Goal: Task Accomplishment & Management: Manage account settings

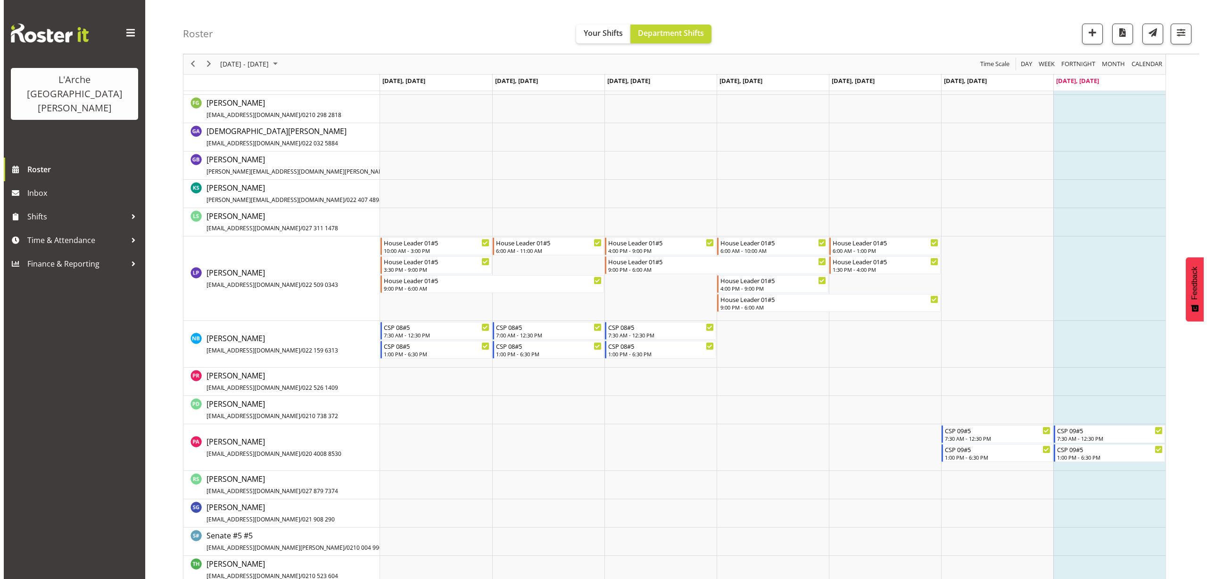
scroll to position [417, 0]
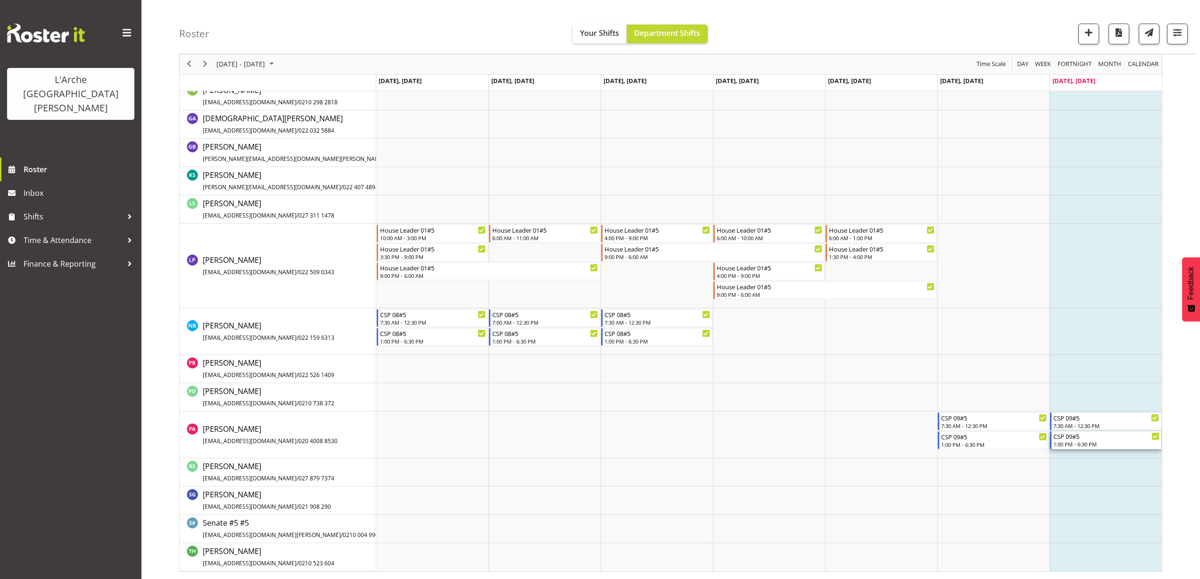
click at [1100, 444] on div "1:00 PM - 6:30 PM" at bounding box center [1107, 444] width 106 height 8
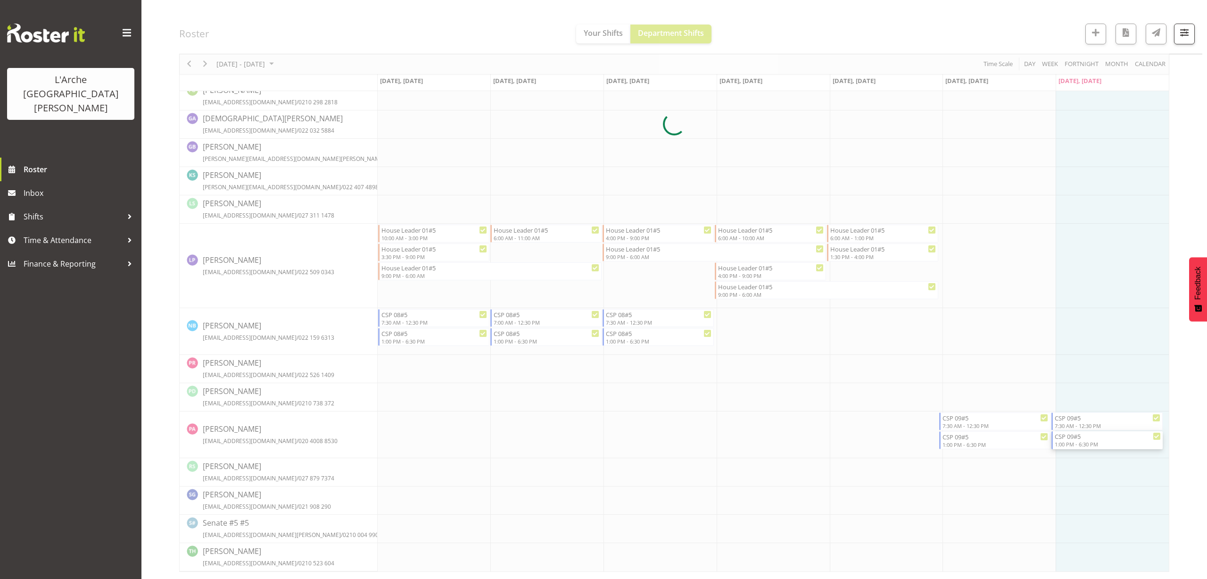
select select
select select "7"
select select "2025"
select select "18"
select select "30"
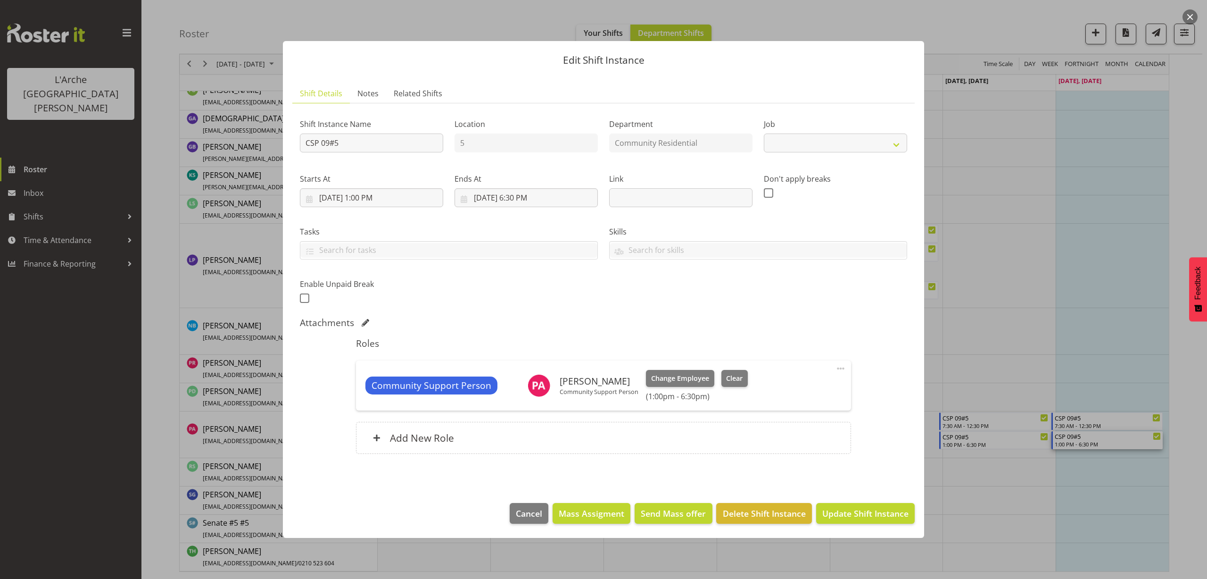
select select "3"
click at [535, 199] on input "[DATE] 6:30 PM" at bounding box center [526, 197] width 143 height 19
click at [524, 397] on select "00 01 02 03 04 05 06 07 08 09 10 11 12 13 14 15 16 17 18 19 20 21 22 23" at bounding box center [526, 398] width 21 height 19
select select "16"
click at [516, 389] on select "00 01 02 03 04 05 06 07 08 09 10 11 12 13 14 15 16 17 18 19 20 21 22 23" at bounding box center [526, 398] width 21 height 19
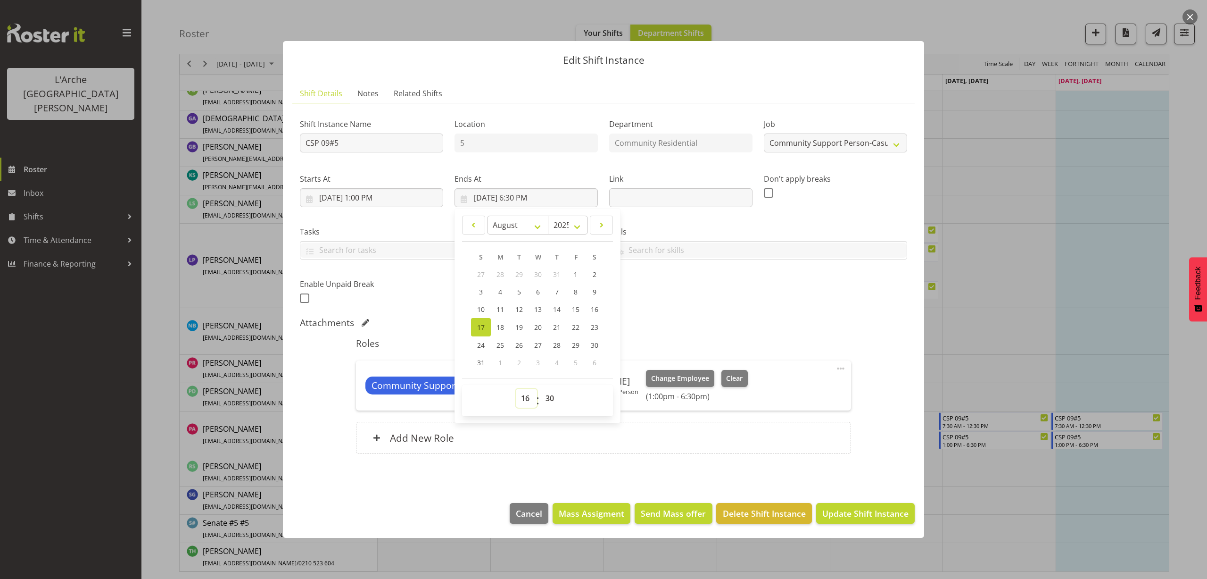
type input "[DATE] 4:30 PM"
drag, startPoint x: 553, startPoint y: 398, endPoint x: 552, endPoint y: 390, distance: 8.5
click at [553, 398] on select "00 01 02 03 04 05 06 07 08 09 10 11 12 13 14 15 16 17 18 19 20 21 22 23 24 25 2…" at bounding box center [550, 398] width 21 height 19
select select "0"
click at [540, 389] on select "00 01 02 03 04 05 06 07 08 09 10 11 12 13 14 15 16 17 18 19 20 21 22 23 24 25 2…" at bounding box center [550, 398] width 21 height 19
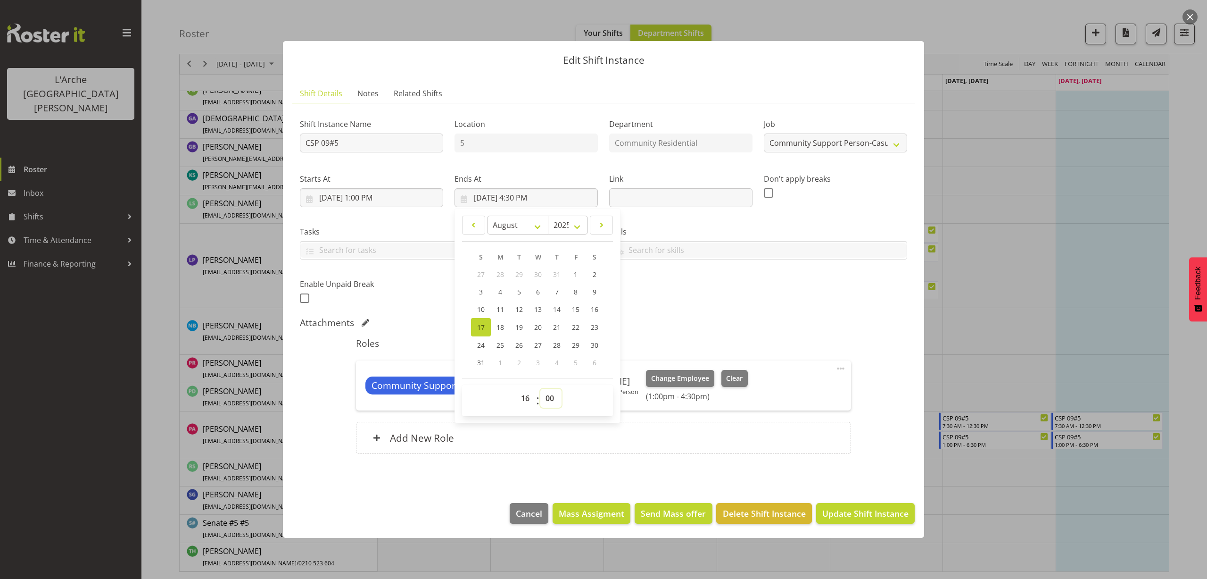
type input "[DATE] 4:00 PM"
click at [867, 509] on span "Update Shift Instance" at bounding box center [866, 513] width 86 height 12
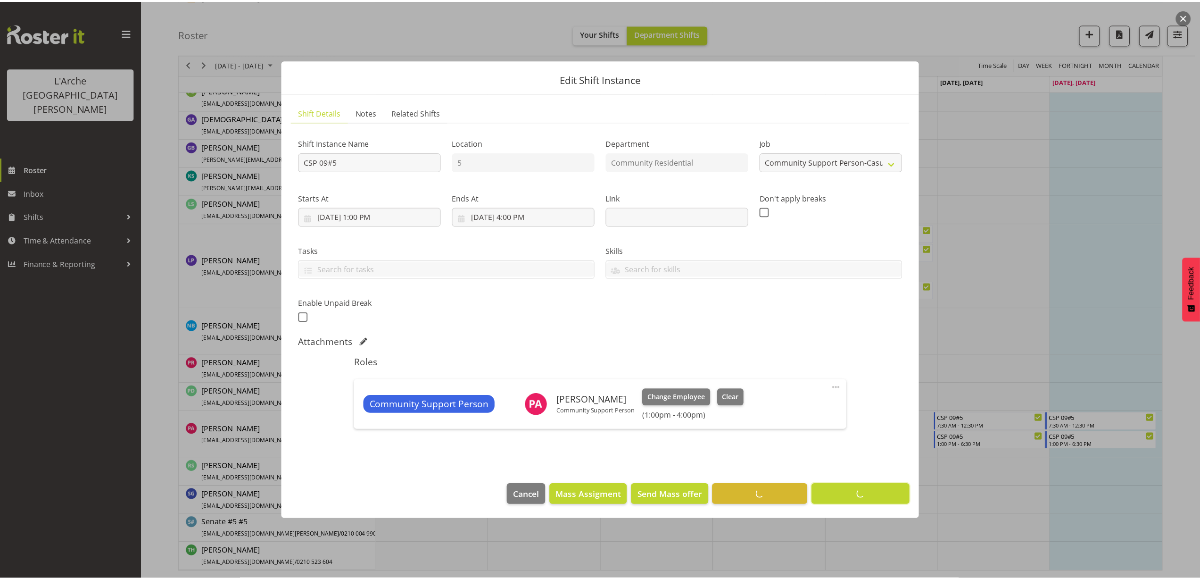
scroll to position [99, 0]
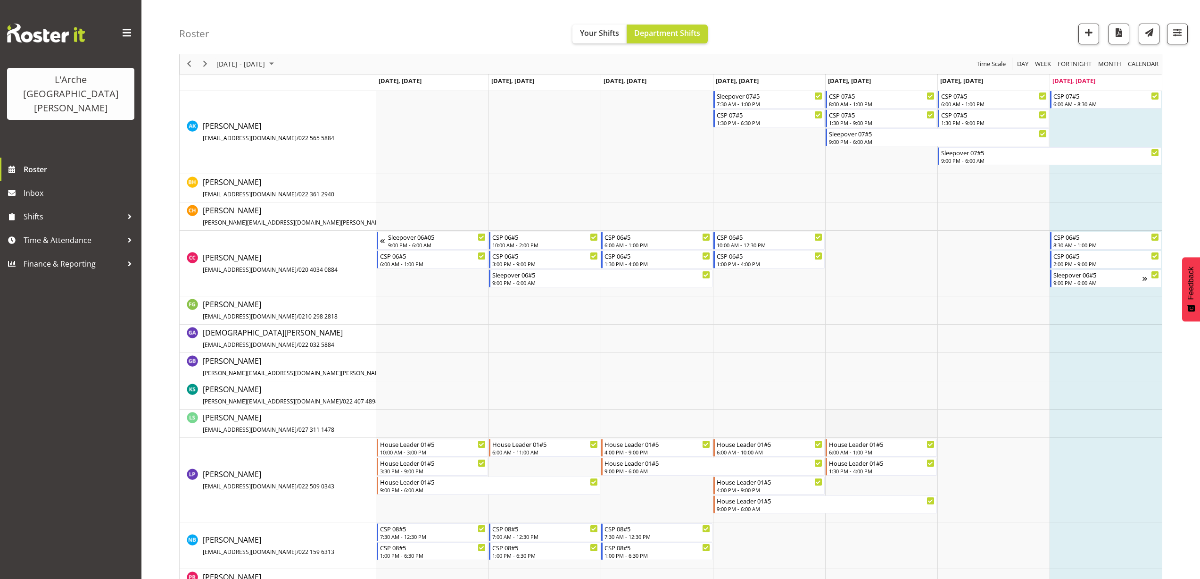
scroll to position [241, 0]
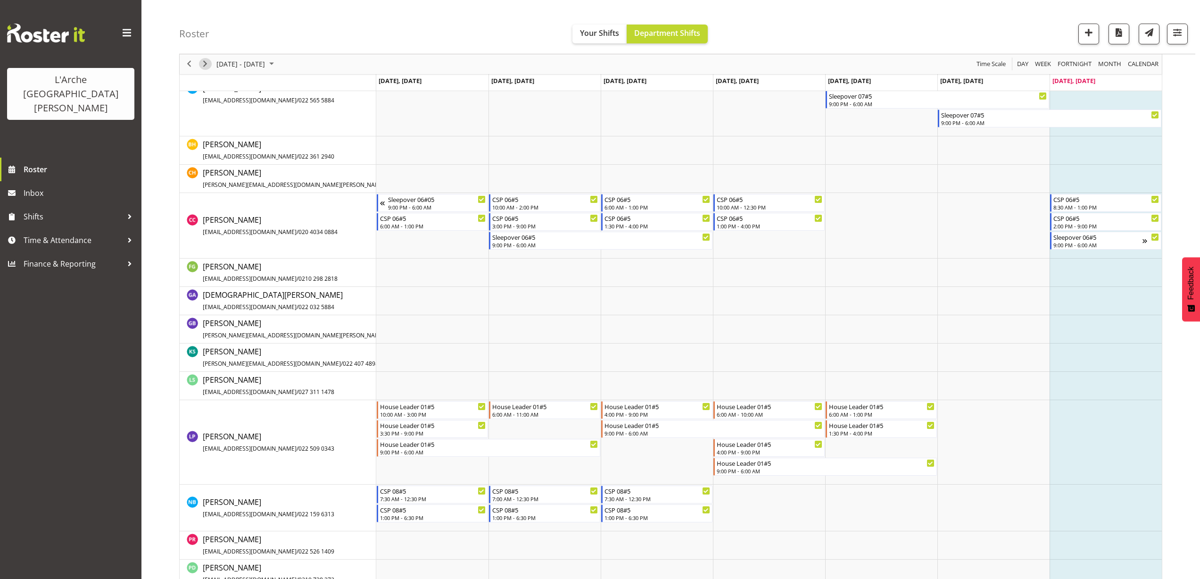
click at [206, 60] on span "Next" at bounding box center [204, 64] width 11 height 12
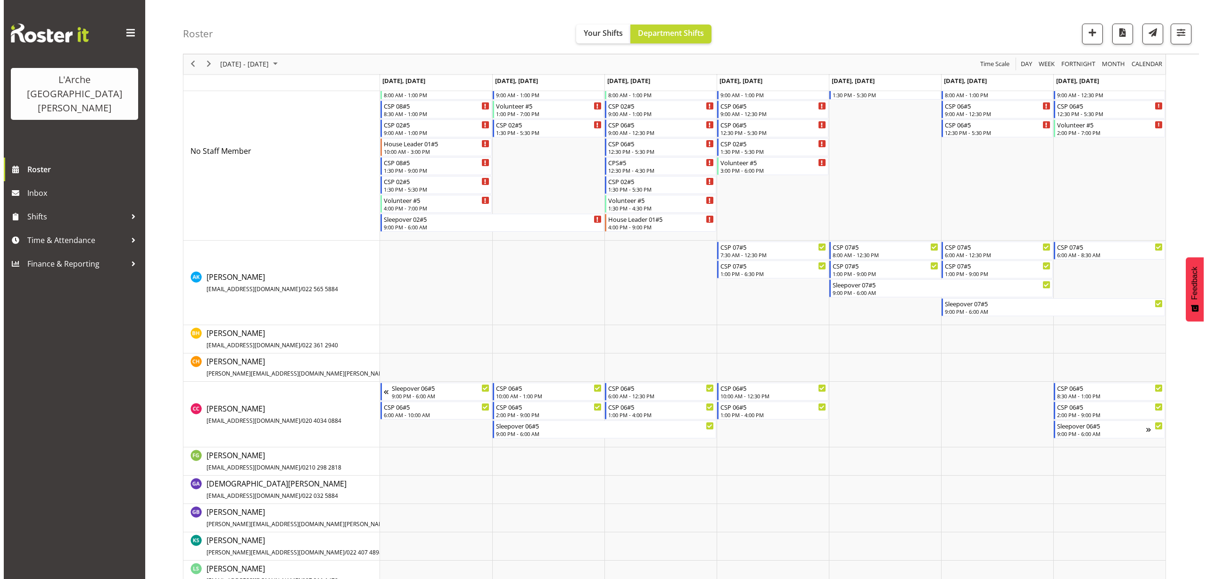
scroll to position [189, 0]
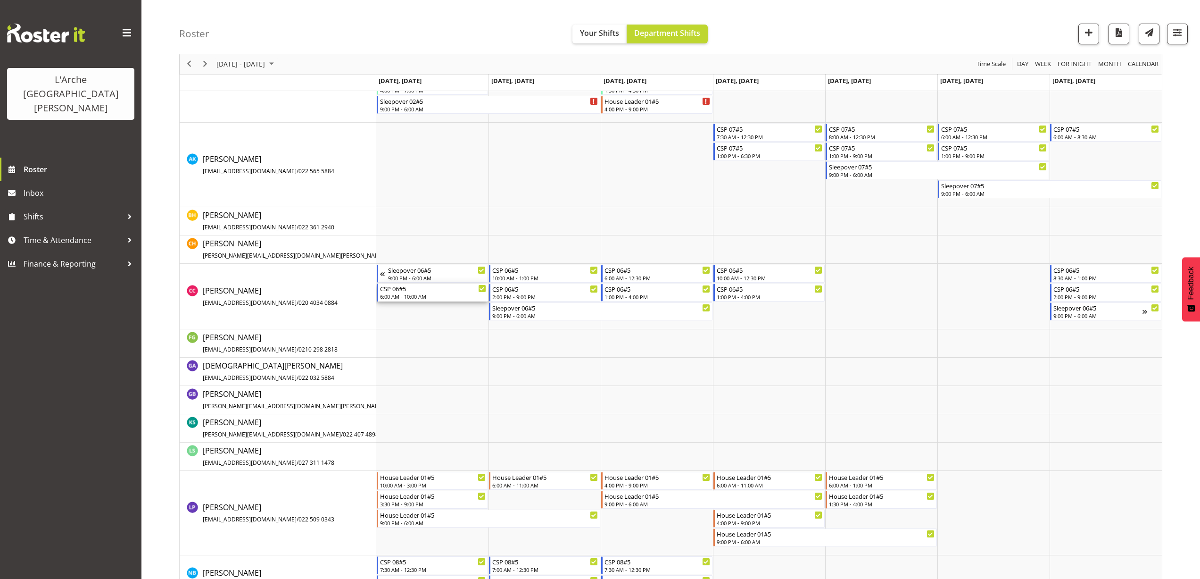
click at [397, 299] on div "6:00 AM - 10:00 AM" at bounding box center [433, 296] width 106 height 8
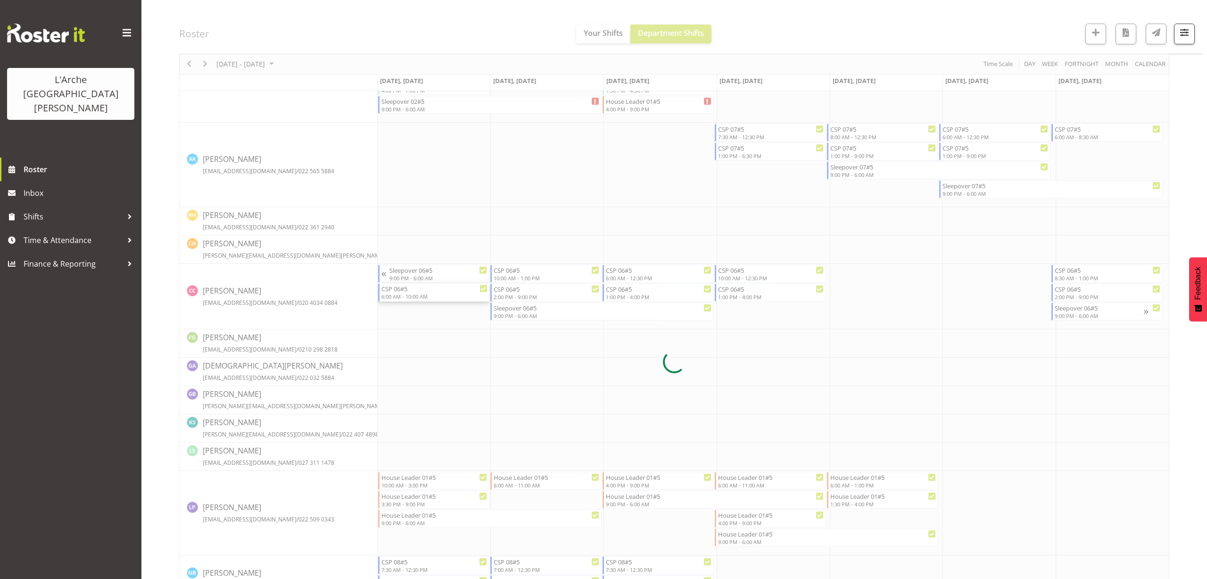
select select
select select "7"
select select "2025"
select select "10"
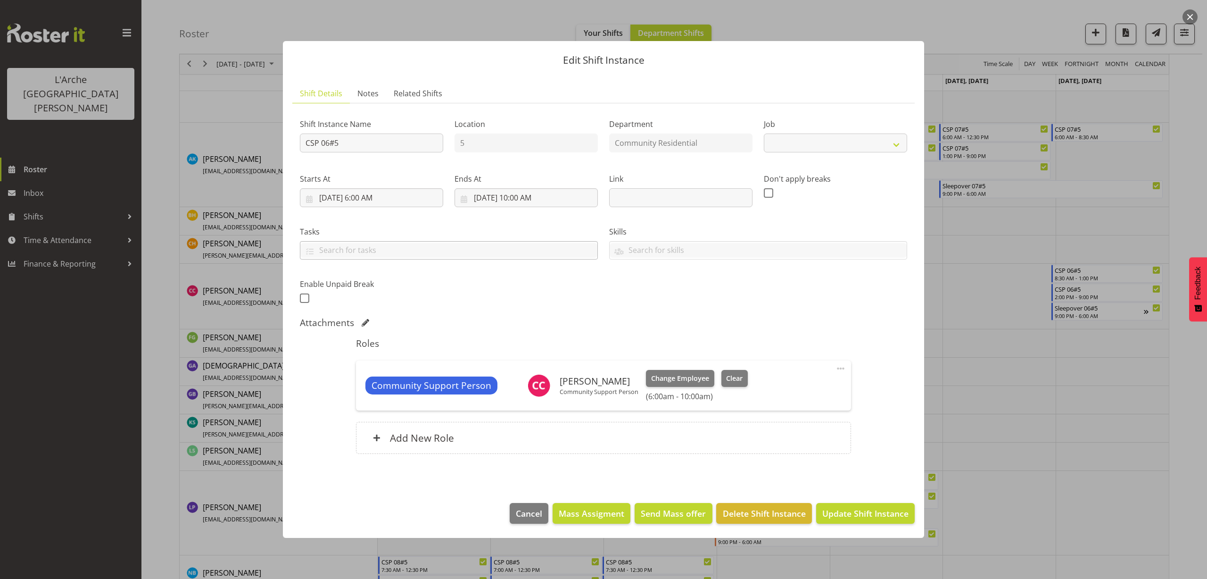
select select "2"
click at [527, 196] on input "[DATE] 10:00 AM" at bounding box center [526, 197] width 143 height 19
click at [523, 398] on select "00 01 02 03 04 05 06 07 08 09 10 11 12 13 14 15 16 17 18 19 20 21 22 23" at bounding box center [526, 398] width 21 height 19
select select "12"
click at [516, 389] on select "00 01 02 03 04 05 06 07 08 09 10 11 12 13 14 15 16 17 18 19 20 21 22 23" at bounding box center [526, 398] width 21 height 19
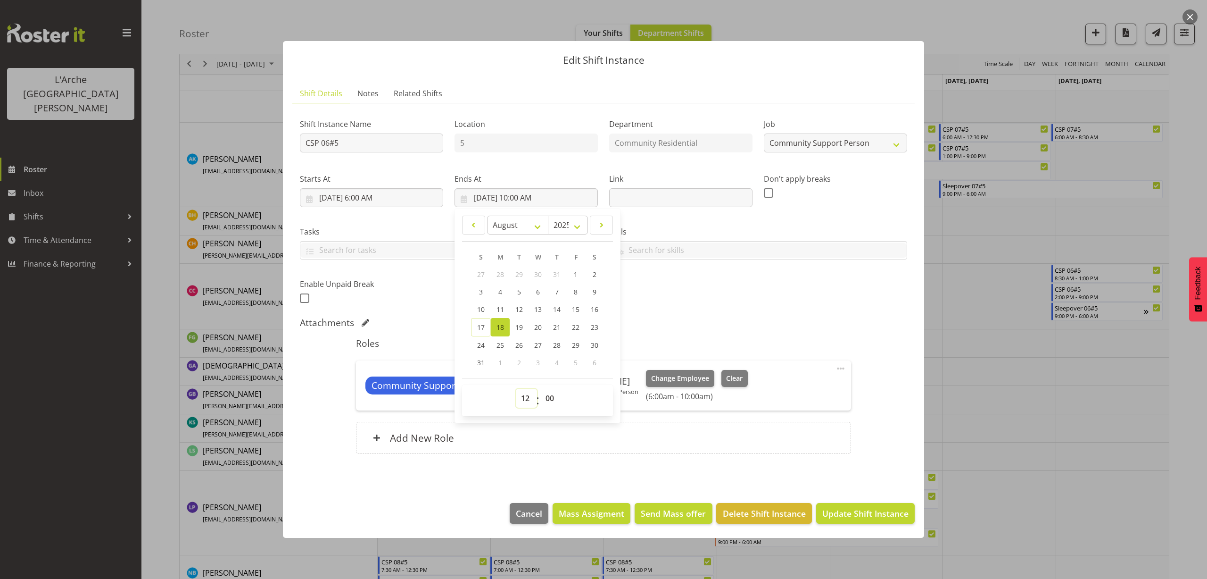
type input "[DATE] 12:00 PM"
click at [551, 397] on select "00 01 02 03 04 05 06 07 08 09 10 11 12 13 14 15 16 17 18 19 20 21 22 23 24 25 2…" at bounding box center [550, 398] width 21 height 19
select select "30"
click at [540, 389] on select "00 01 02 03 04 05 06 07 08 09 10 11 12 13 14 15 16 17 18 19 20 21 22 23 24 25 2…" at bounding box center [550, 398] width 21 height 19
type input "[DATE] 12:30 PM"
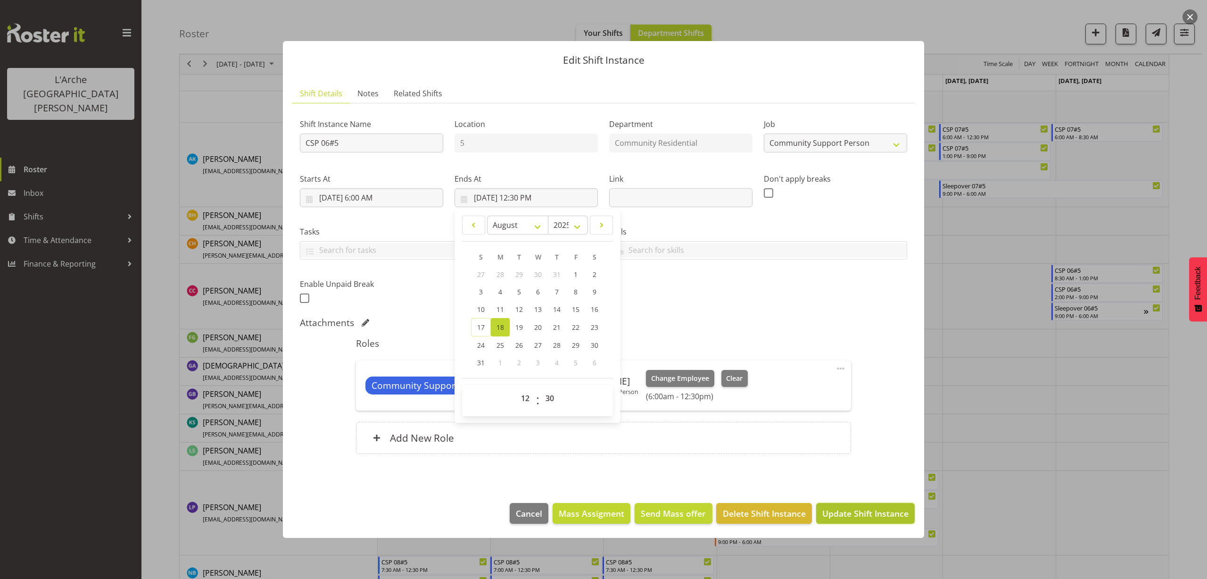
click at [882, 513] on span "Update Shift Instance" at bounding box center [866, 513] width 86 height 12
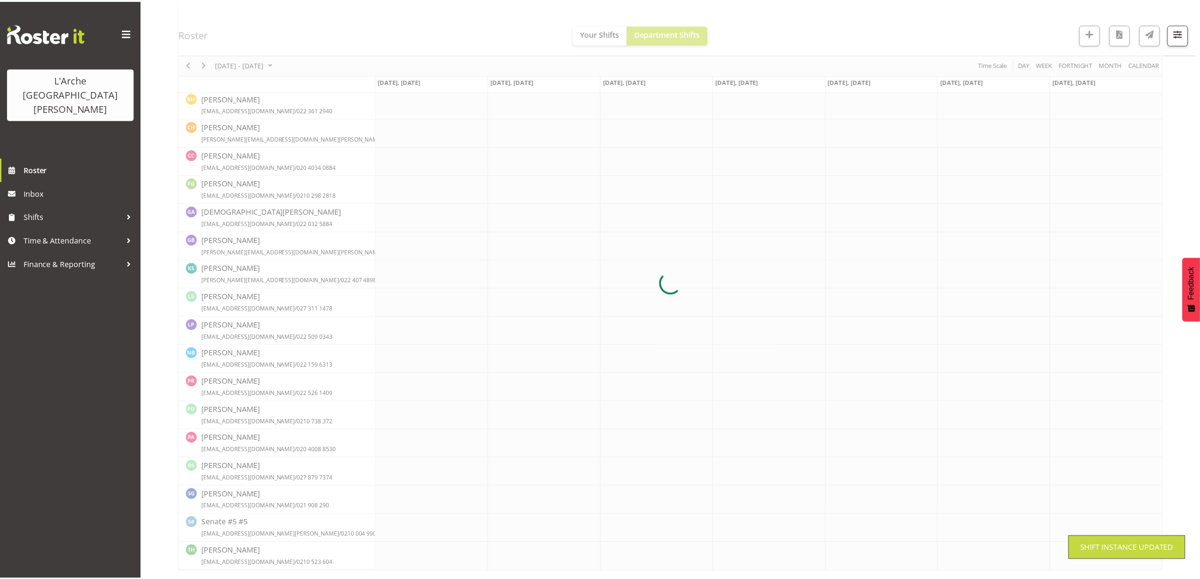
scroll to position [99, 0]
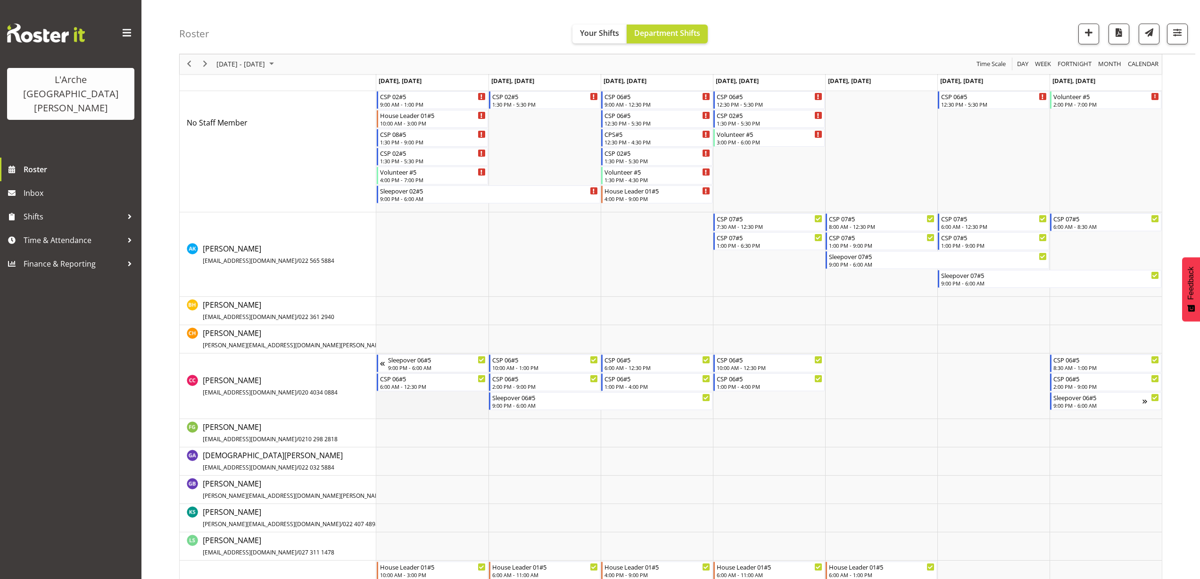
click at [410, 397] on td "Timeline Week of August 24, 2025" at bounding box center [432, 386] width 112 height 66
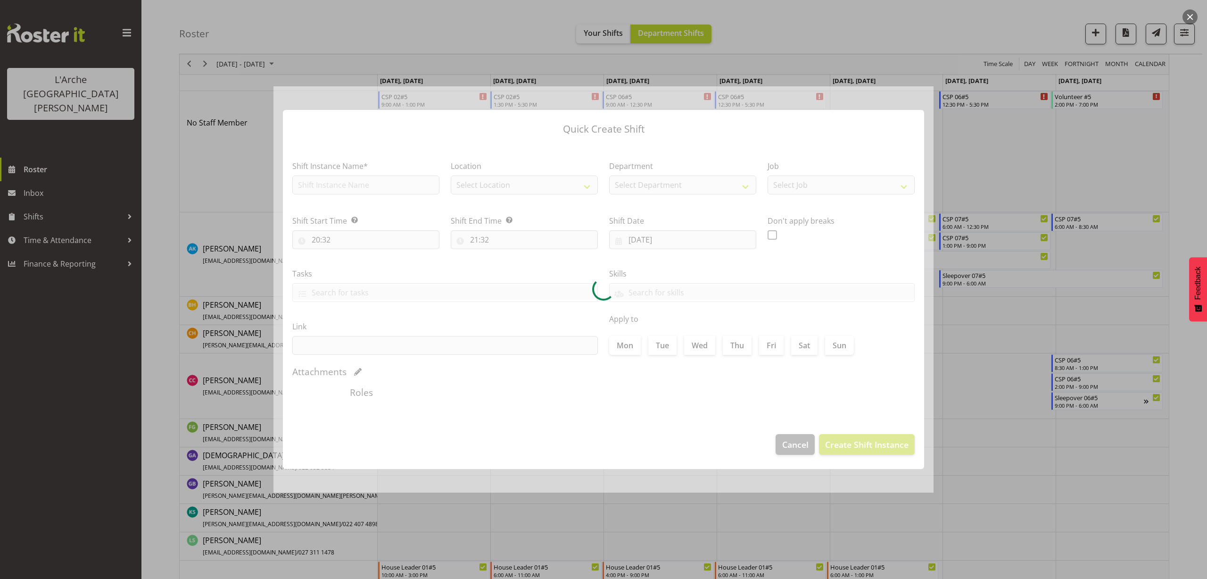
type input "[DATE]"
checkbox input "true"
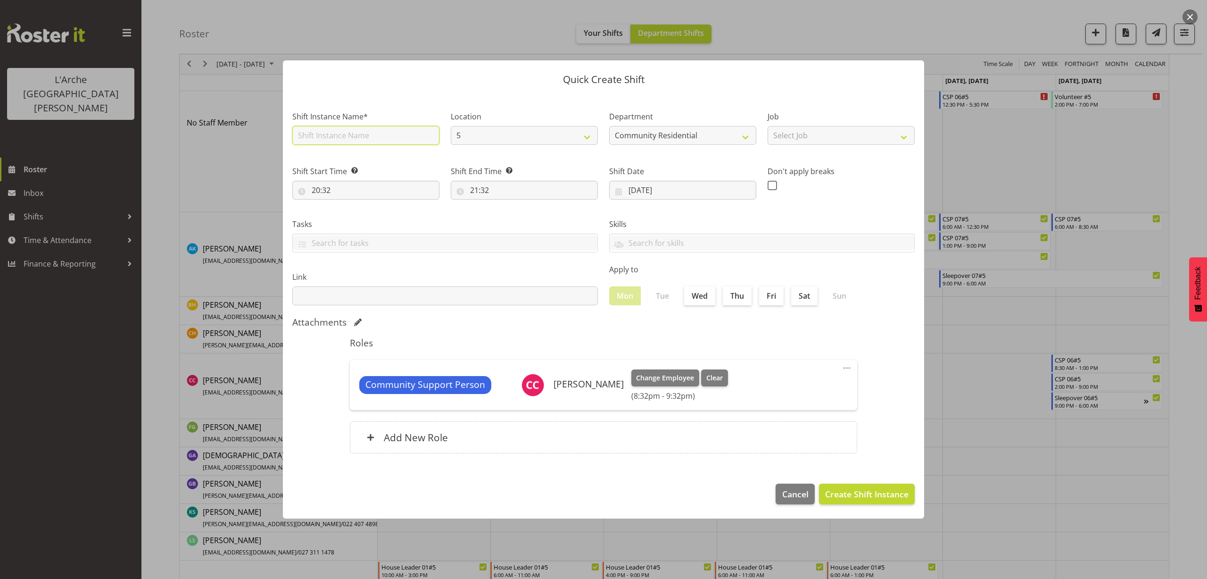
click at [340, 135] on input "text" at bounding box center [365, 135] width 147 height 19
type input "CSP 06#5"
click at [789, 135] on select "Select Job Accounts Admin Art Coordinator Community Leader Community Support Pe…" at bounding box center [841, 135] width 147 height 19
select select "2"
click at [768, 126] on select "Select Job Accounts Admin Art Coordinator Community Leader Community Support Pe…" at bounding box center [841, 135] width 147 height 19
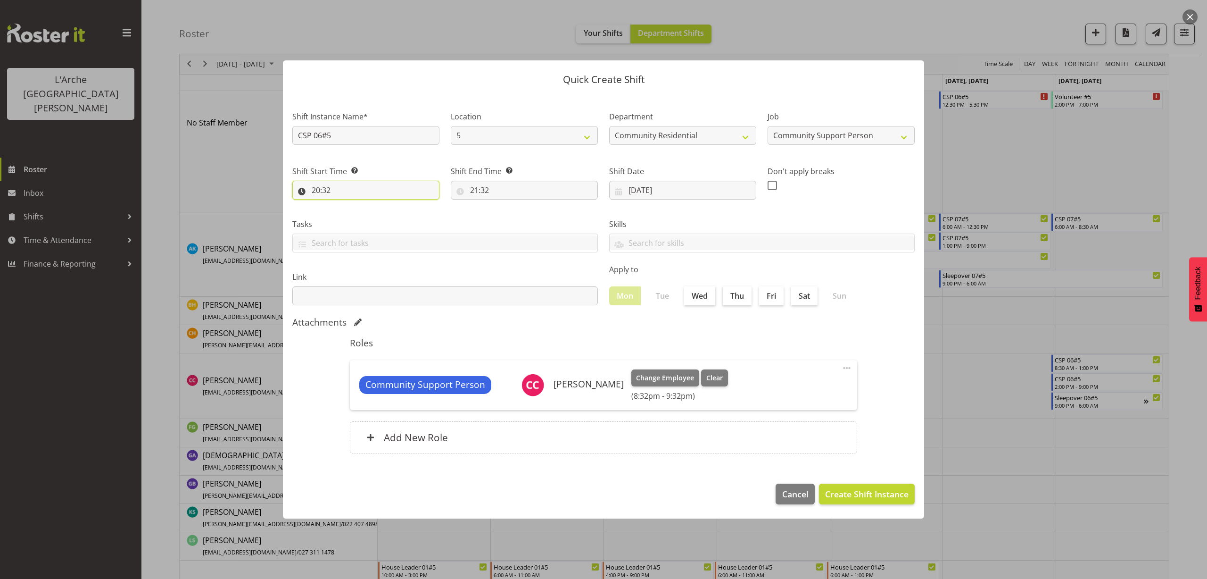
click at [324, 191] on input "20:32" at bounding box center [365, 190] width 147 height 19
click at [358, 215] on select "00 01 02 03 04 05 06 07 08 09 10 11 12 13 14 15 16 17 18 19 20 21 22 23" at bounding box center [356, 214] width 21 height 19
select select "13"
click at [346, 205] on select "00 01 02 03 04 05 06 07 08 09 10 11 12 13 14 15 16 17 18 19 20 21 22 23" at bounding box center [356, 214] width 21 height 19
type input "13:32"
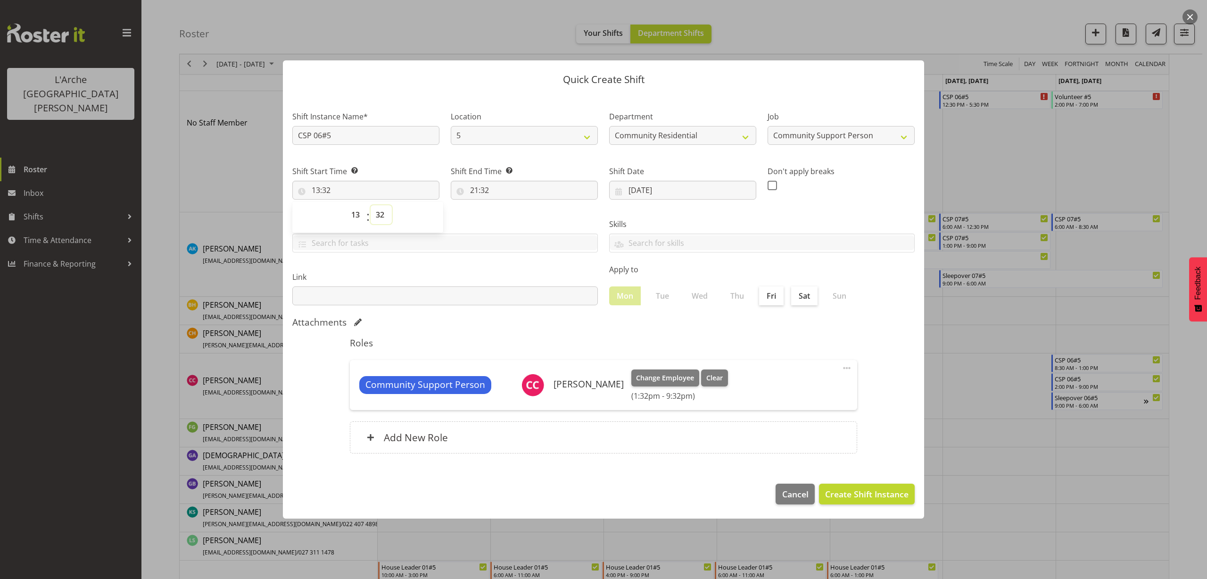
click at [382, 213] on select "00 01 02 03 04 05 06 07 08 09 10 11 12 13 14 15 16 17 18 19 20 21 22 23 24 25 2…" at bounding box center [381, 214] width 21 height 19
select select "30"
click at [371, 205] on select "00 01 02 03 04 05 06 07 08 09 10 11 12 13 14 15 16 17 18 19 20 21 22 23 24 25 2…" at bounding box center [381, 214] width 21 height 19
type input "13:30"
click at [488, 188] on input "21:32" at bounding box center [524, 190] width 147 height 19
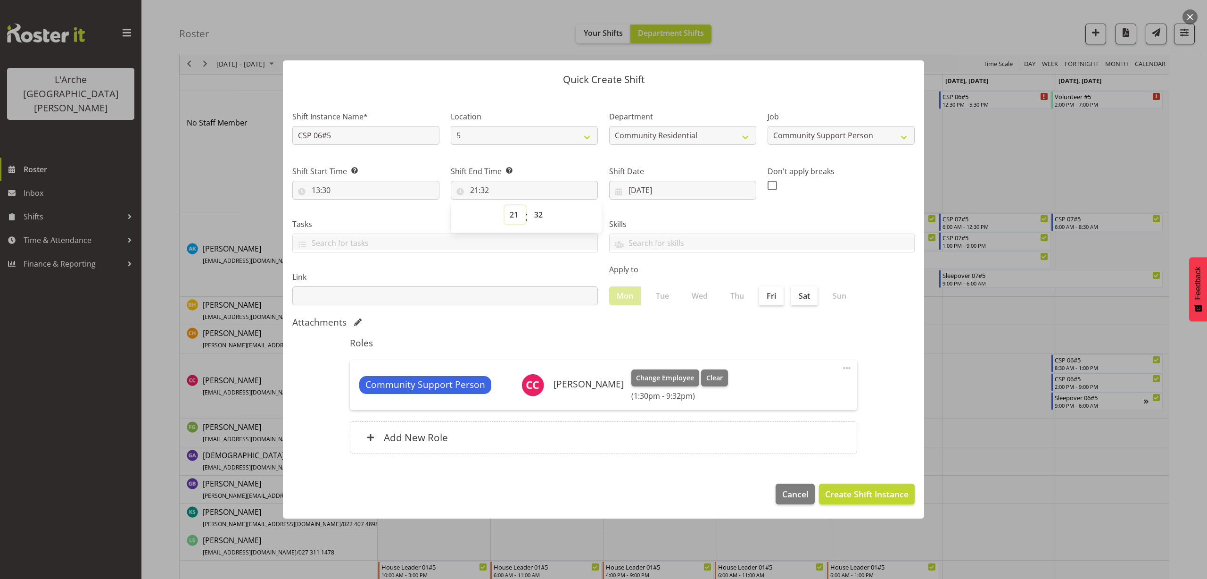
click at [515, 217] on select "00 01 02 03 04 05 06 07 08 09 10 11 12 13 14 15 16 17 18 19 20 21 22 23" at bounding box center [515, 214] width 21 height 19
select select "18"
click at [505, 205] on select "00 01 02 03 04 05 06 07 08 09 10 11 12 13 14 15 16 17 18 19 20 21 22 23" at bounding box center [515, 214] width 21 height 19
type input "18:32"
click at [537, 211] on select "00 01 02 03 04 05 06 07 08 09 10 11 12 13 14 15 16 17 18 19 20 21 22 23 24 25 2…" at bounding box center [539, 214] width 21 height 19
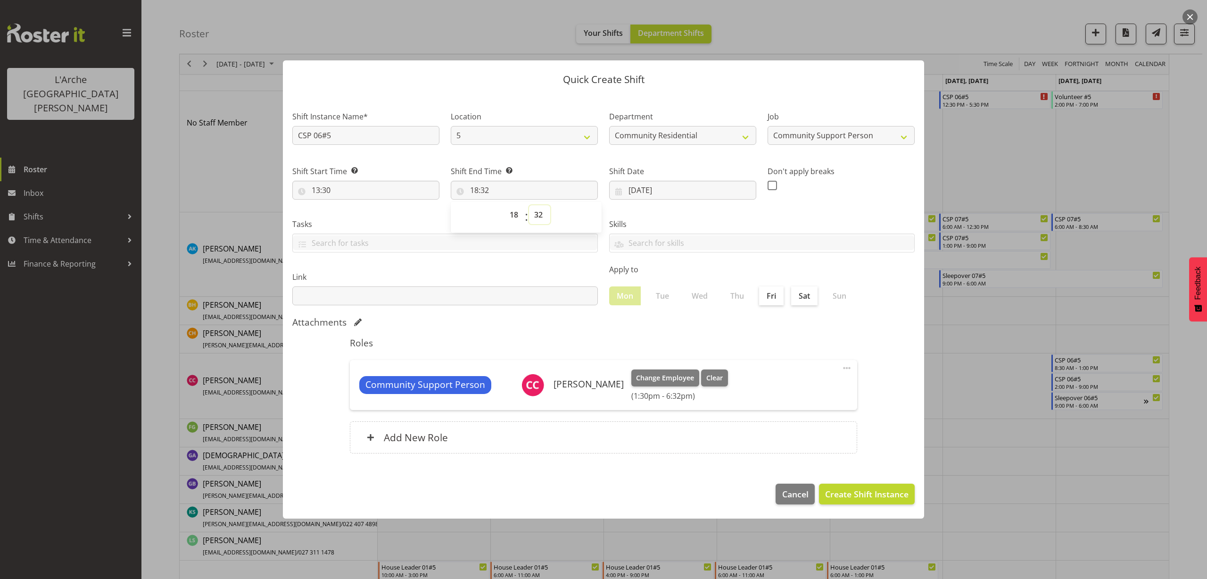
select select "30"
click at [529, 205] on select "00 01 02 03 04 05 06 07 08 09 10 11 12 13 14 15 16 17 18 19 20 21 22 23 24 25 2…" at bounding box center [539, 214] width 21 height 19
type input "18:30"
click at [323, 189] on input "13:30" at bounding box center [365, 190] width 147 height 19
click at [357, 216] on select "00 01 02 03 04 05 06 07 08 09 10 11 12 13 14 15 16 17 18 19 20 21 22 23" at bounding box center [356, 214] width 21 height 19
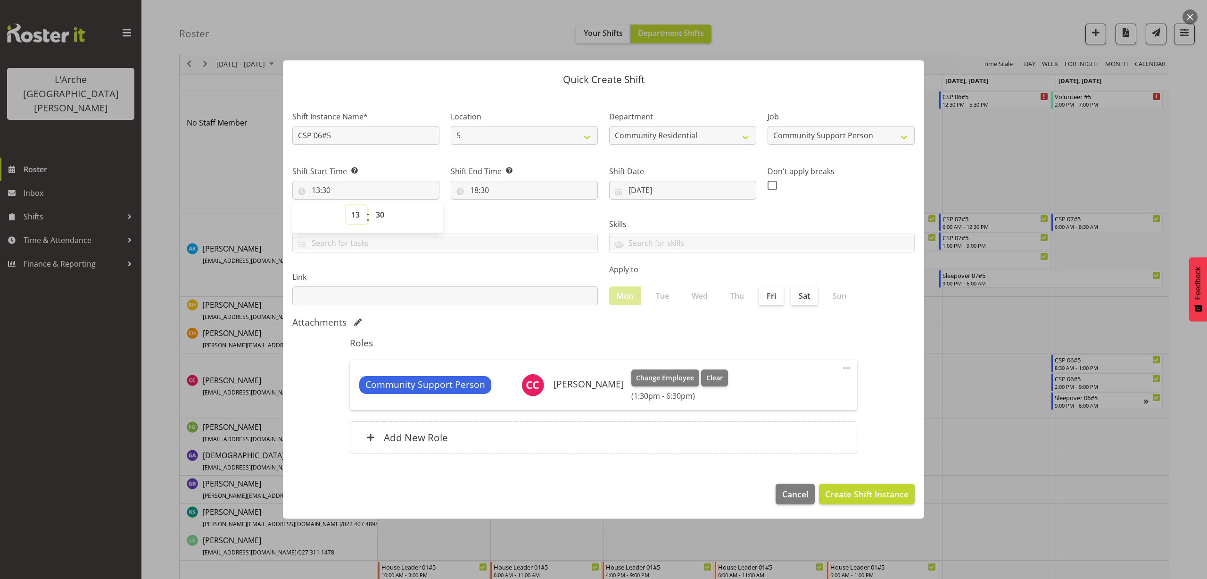
select select "14"
click at [346, 205] on select "00 01 02 03 04 05 06 07 08 09 10 11 12 13 14 15 16 17 18 19 20 21 22 23" at bounding box center [356, 214] width 21 height 19
type input "14:30"
click at [858, 490] on span "Create Shift Instance" at bounding box center [866, 494] width 83 height 12
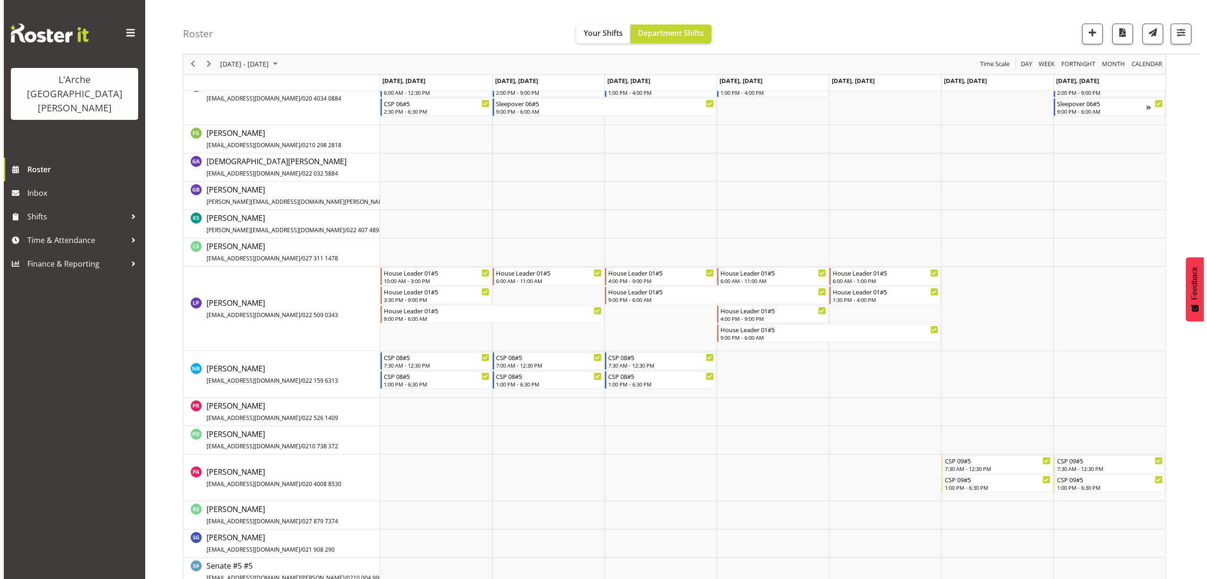
scroll to position [429, 0]
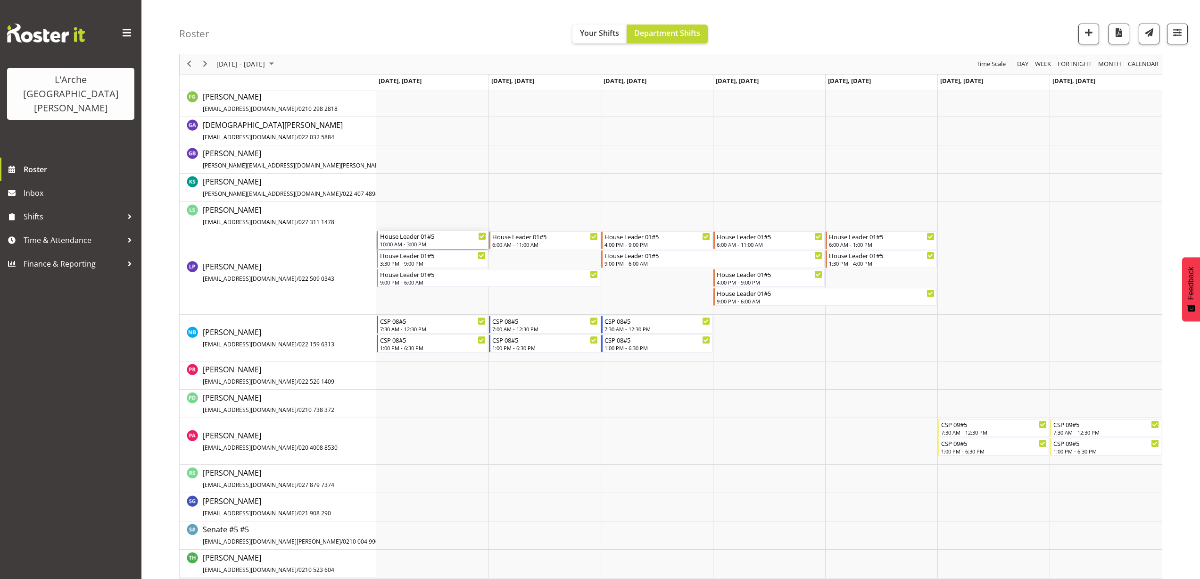
click at [424, 240] on div "House Leader 01#5" at bounding box center [433, 235] width 106 height 9
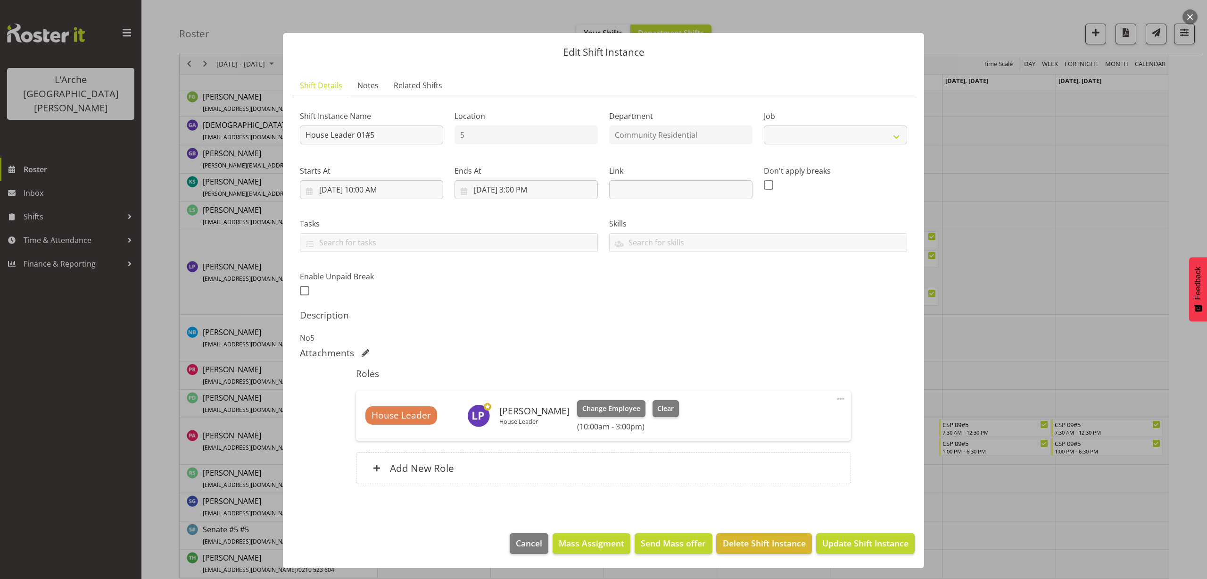
select select "1"
click at [378, 189] on input "[DATE] 10:00 AM" at bounding box center [371, 189] width 143 height 19
click at [368, 391] on select "00 01 02 03 04 05 06 07 08 09 10 11 12 13 14 15 16 17 18 19 20 21 22 23" at bounding box center [371, 390] width 21 height 19
select select "7"
click at [361, 381] on select "00 01 02 03 04 05 06 07 08 09 10 11 12 13 14 15 16 17 18 19 20 21 22 23" at bounding box center [371, 390] width 21 height 19
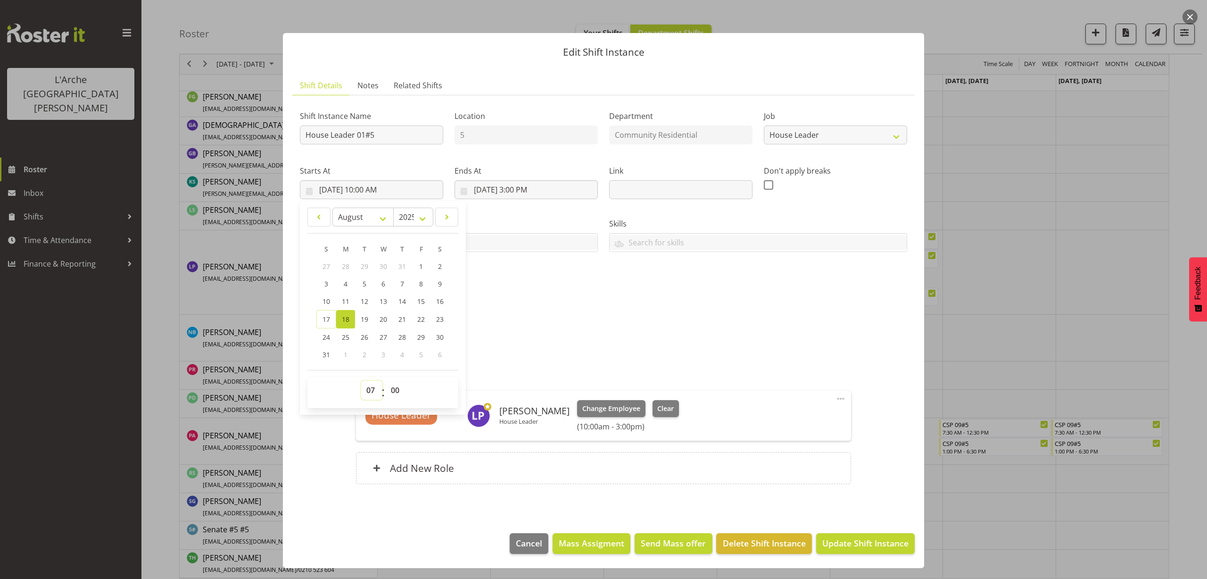
type input "[DATE] 7:00 AM"
click at [397, 387] on select "00 01 02 03 04 05 06 07 08 09 10 11 12 13 14 15 16 17 18 19 20 21 22 23 24 25 2…" at bounding box center [396, 390] width 21 height 19
select select "30"
click at [386, 381] on select "00 01 02 03 04 05 06 07 08 09 10 11 12 13 14 15 16 17 18 19 20 21 22 23 24 25 2…" at bounding box center [396, 390] width 21 height 19
type input "[DATE] 7:30 AM"
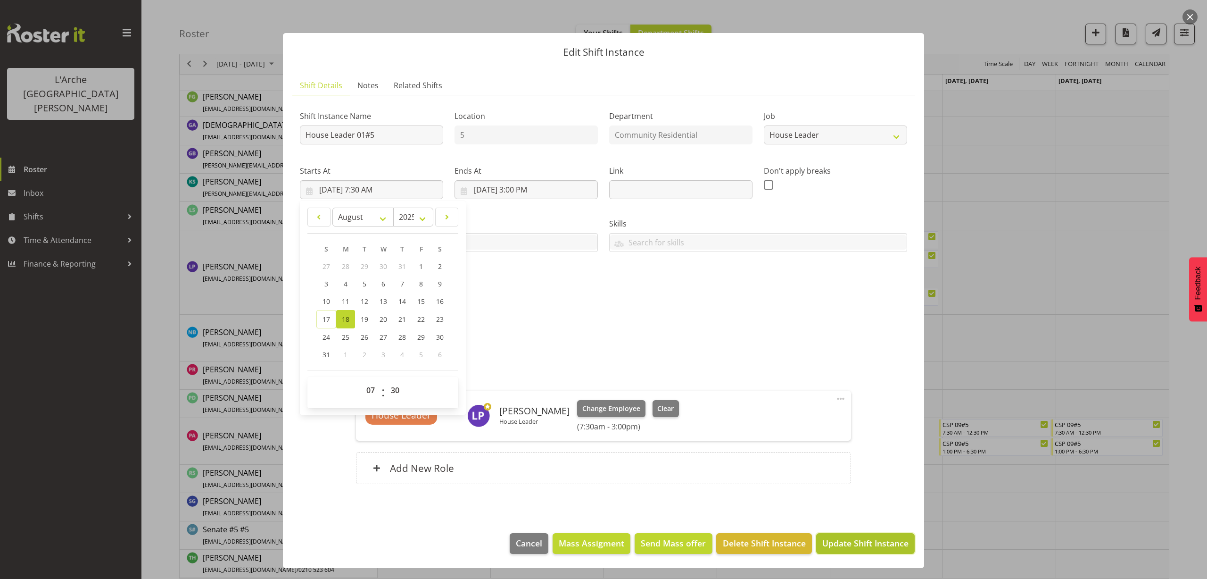
click at [875, 549] on span "Update Shift Instance" at bounding box center [866, 543] width 86 height 12
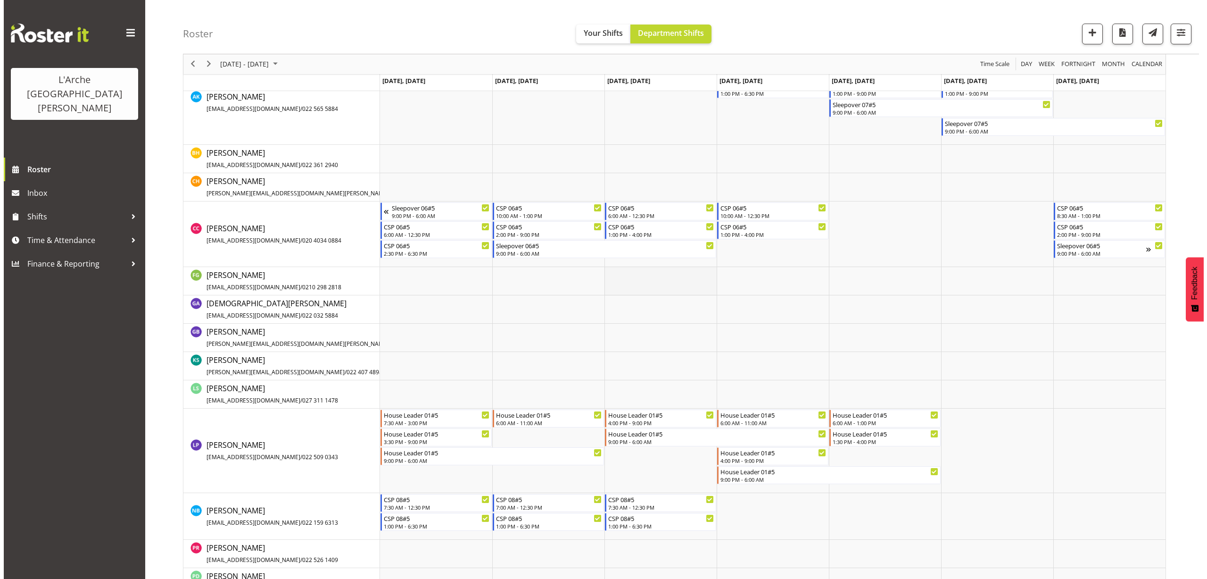
scroll to position [288, 0]
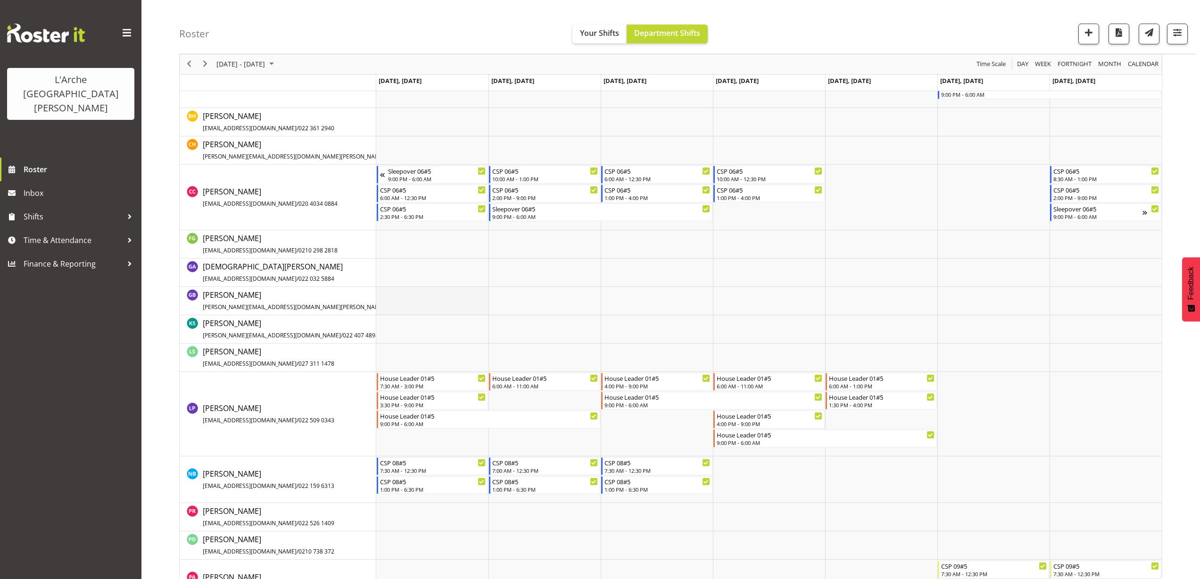
click at [419, 310] on td "Timeline Week of August 24, 2025" at bounding box center [432, 301] width 112 height 28
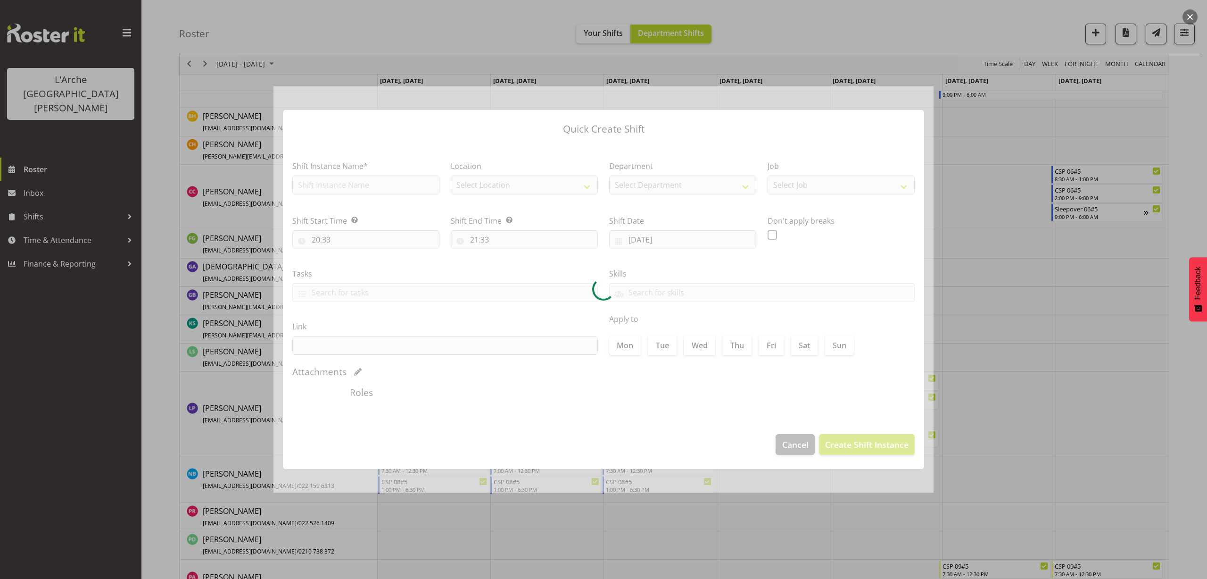
type input "[DATE]"
checkbox input "true"
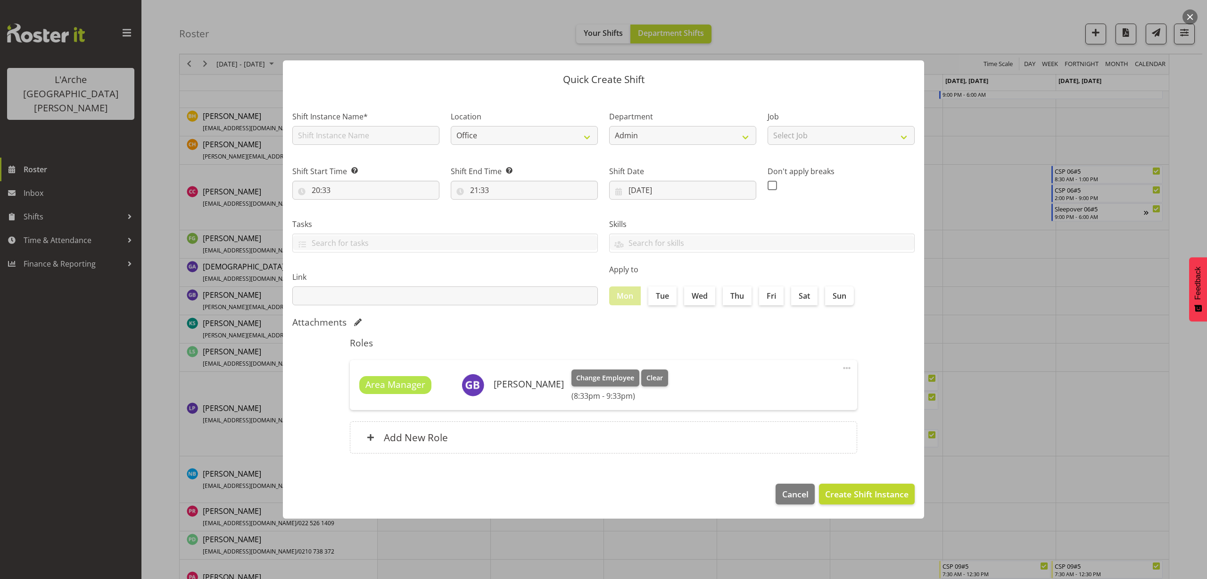
click at [1188, 18] on button "button" at bounding box center [1190, 16] width 15 height 15
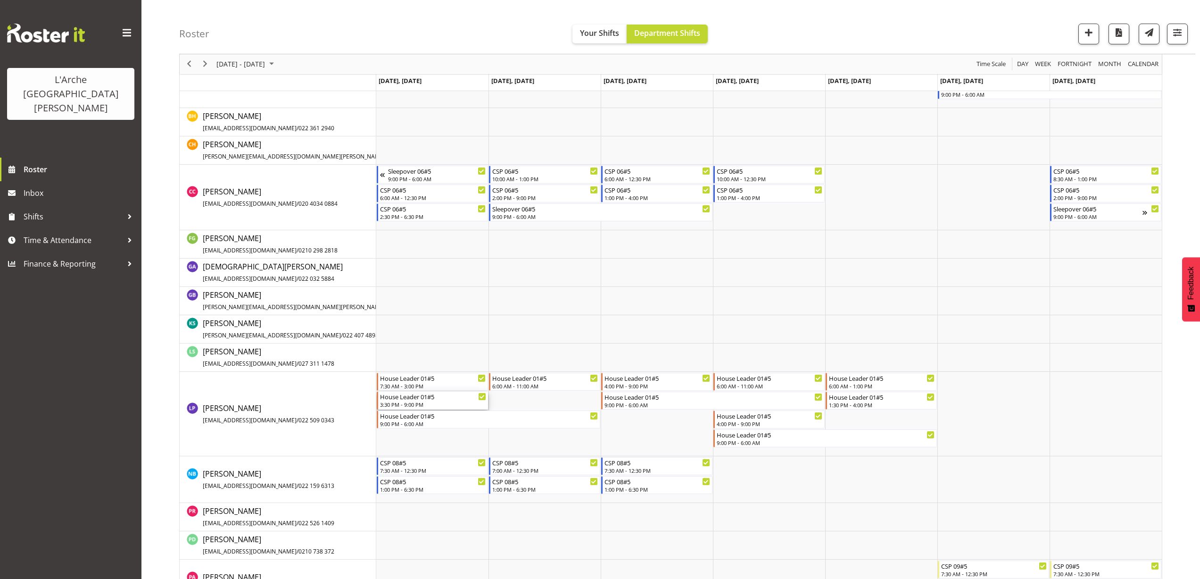
click at [408, 399] on div "House Leader 01#5" at bounding box center [433, 395] width 106 height 9
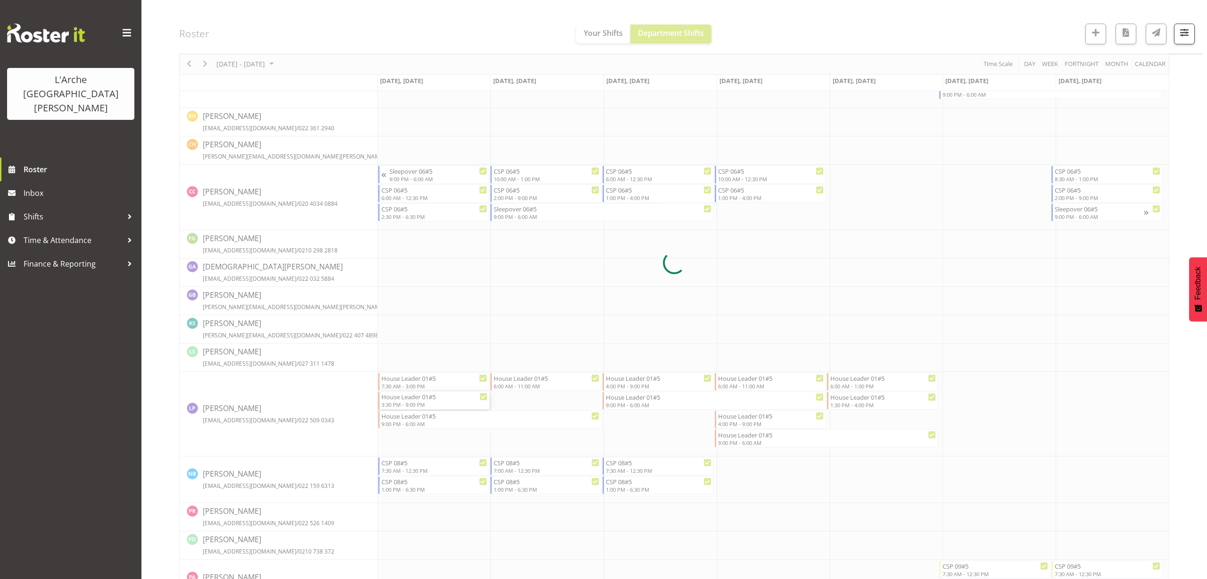
select select
select select "7"
select select "2025"
select select "15"
select select "30"
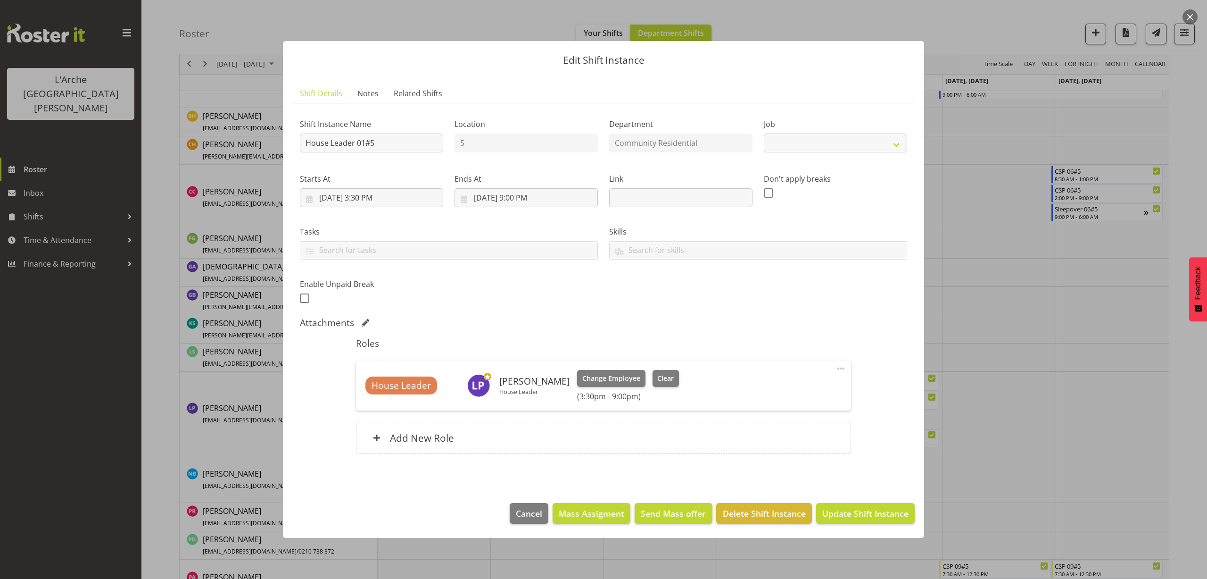
select select "1"
click at [365, 195] on input "[DATE] 3:30 PM" at bounding box center [371, 197] width 143 height 19
click at [365, 396] on select "00 01 02 03 04 05 06 07 08 09 10 11 12 13 14 15 16 17 18 19 20 21 22 23" at bounding box center [371, 398] width 21 height 19
select select "16"
click at [361, 389] on select "00 01 02 03 04 05 06 07 08 09 10 11 12 13 14 15 16 17 18 19 20 21 22 23" at bounding box center [371, 398] width 21 height 19
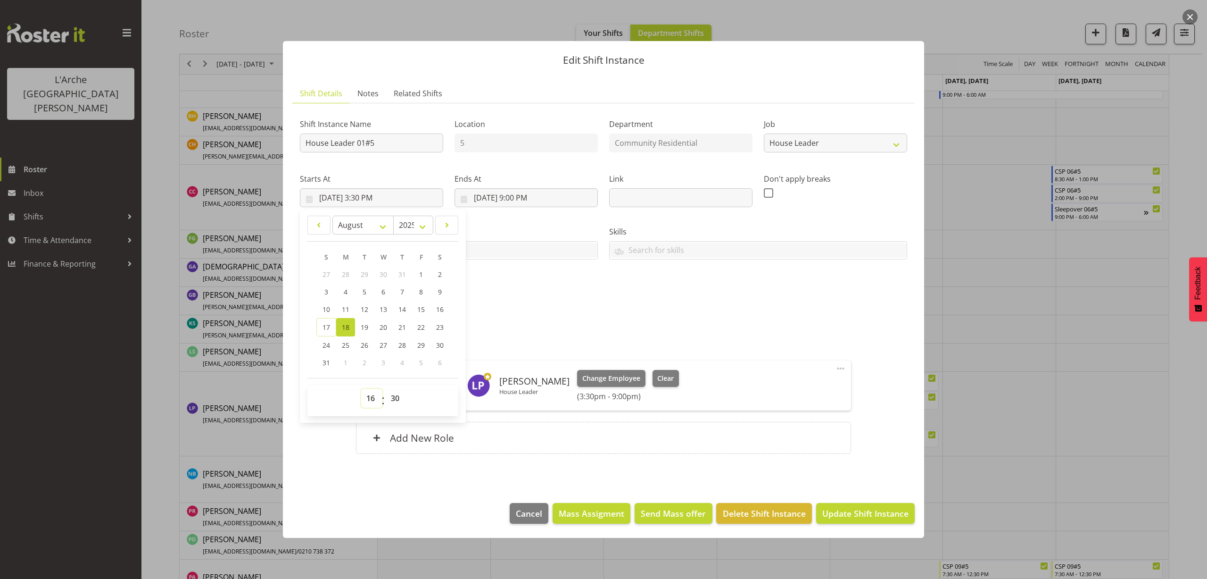
type input "[DATE] 4:30 PM"
click at [373, 398] on select "00 01 02 03 04 05 06 07 08 09 10 11 12 13 14 15 16 17 18 19 20 21 22 23" at bounding box center [371, 398] width 21 height 19
select select "15"
click at [361, 389] on select "00 01 02 03 04 05 06 07 08 09 10 11 12 13 14 15 16 17 18 19 20 21 22 23" at bounding box center [371, 398] width 21 height 19
type input "[DATE] 3:30 PM"
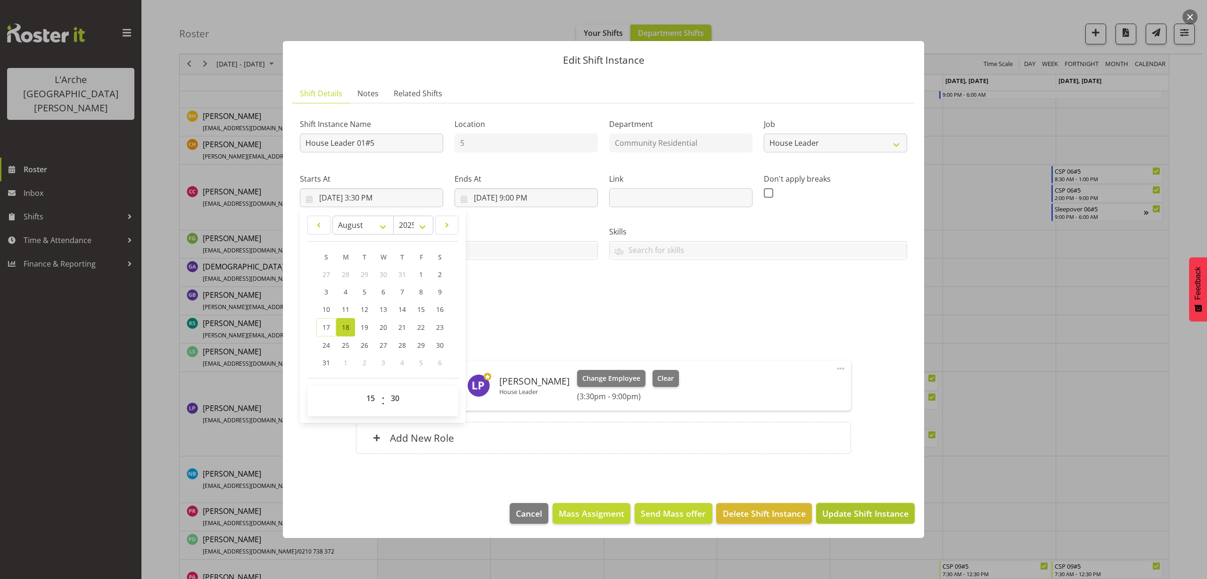
click at [840, 515] on span "Update Shift Instance" at bounding box center [866, 513] width 86 height 12
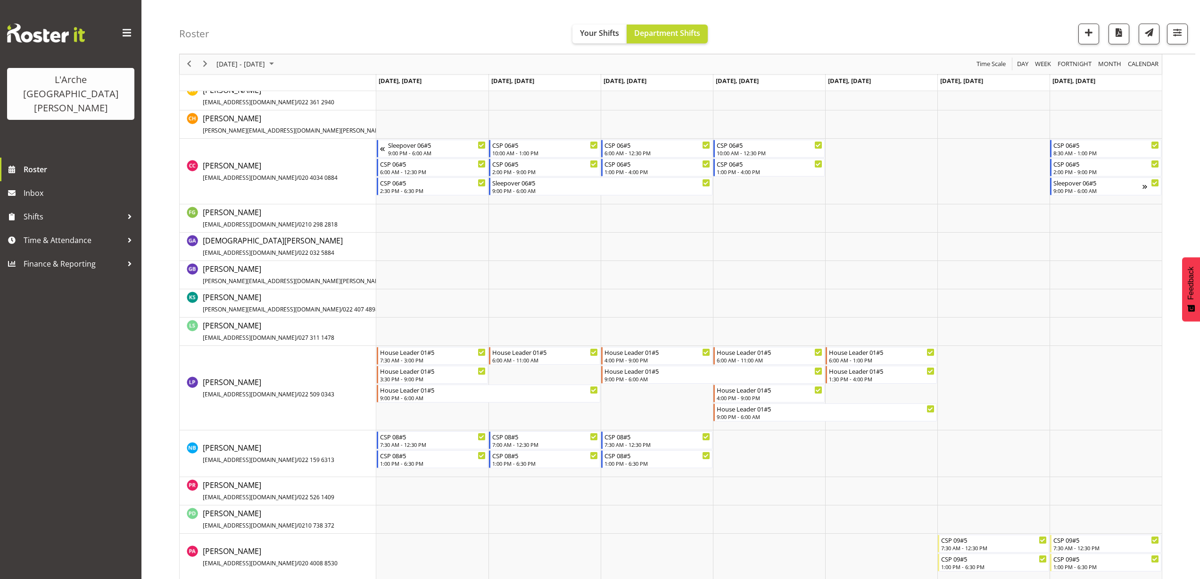
scroll to position [335, 0]
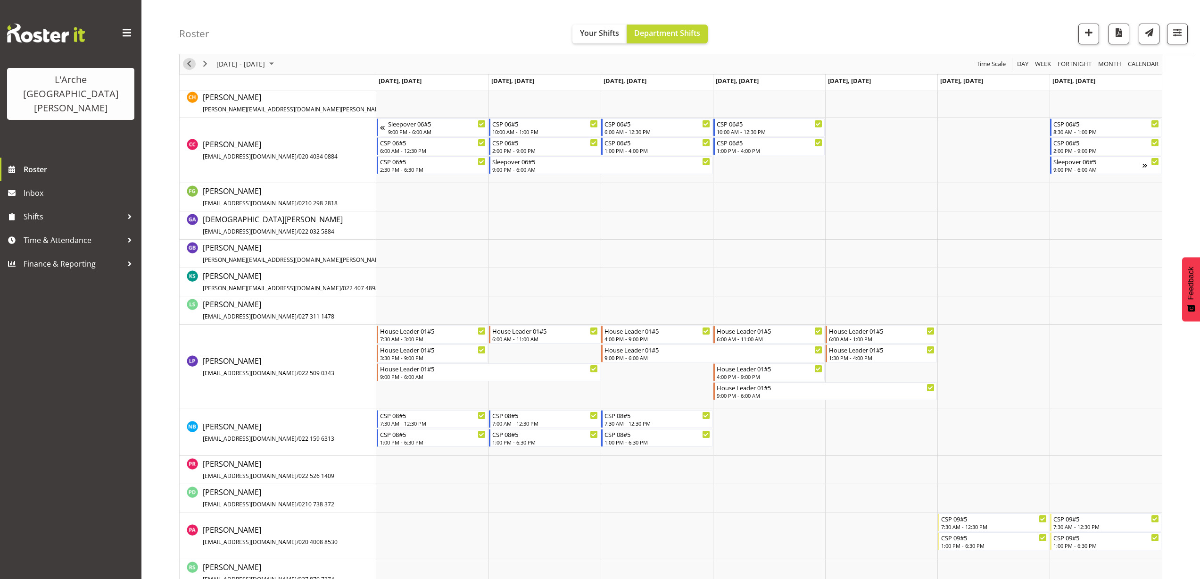
click at [191, 64] on span "Previous" at bounding box center [188, 64] width 11 height 12
